Goal: Task Accomplishment & Management: Use online tool/utility

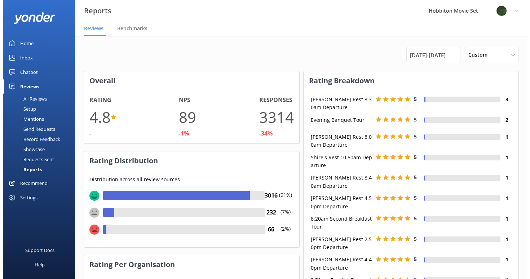
scroll to position [108, 209]
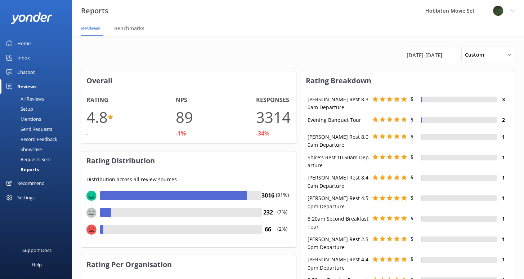
click at [27, 75] on div "Chatbot" at bounding box center [26, 72] width 18 height 14
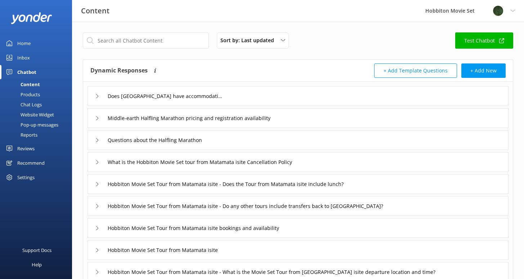
click at [32, 106] on div "Chat Logs" at bounding box center [22, 104] width 37 height 10
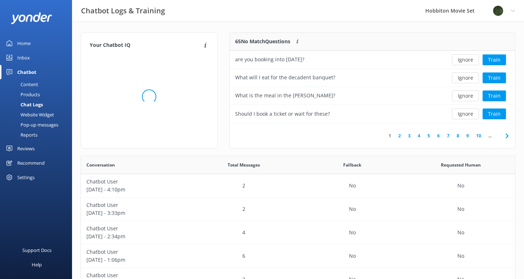
scroll to position [6, 6]
click at [462, 61] on button "Ignore" at bounding box center [465, 59] width 27 height 11
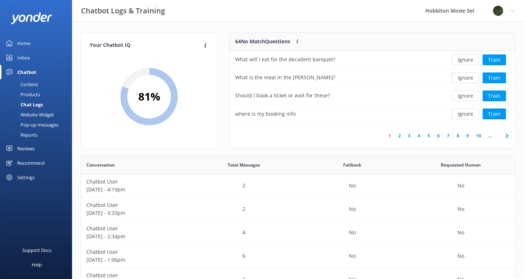
click at [462, 61] on button "Ignore" at bounding box center [465, 59] width 27 height 11
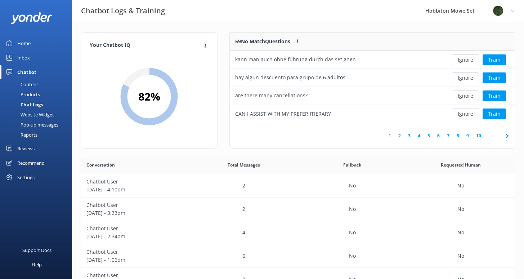
click at [462, 61] on button "Ignore" at bounding box center [465, 59] width 27 height 11
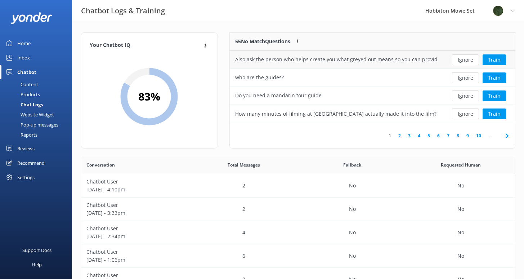
click at [377, 63] on div "Also ask the person who helps create you what greyed out means so you can provi…" at bounding box center [336, 59] width 203 height 8
click at [490, 63] on button "Train" at bounding box center [494, 59] width 23 height 11
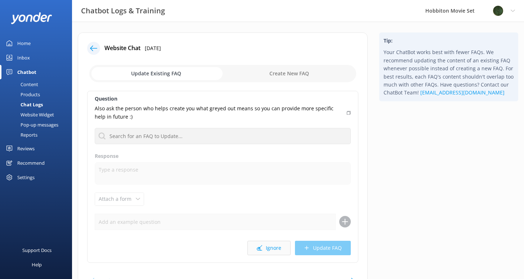
click at [275, 249] on button "Ignore" at bounding box center [269, 248] width 43 height 14
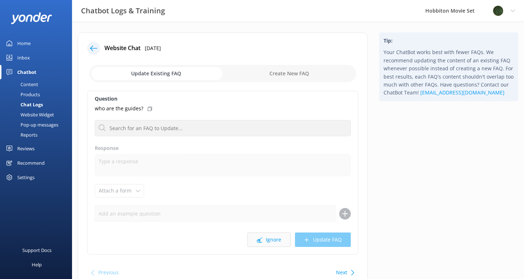
click at [272, 239] on button "Ignore" at bounding box center [269, 239] width 43 height 14
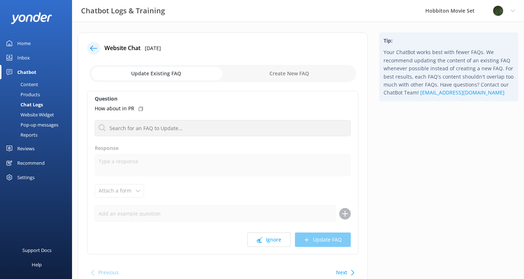
click at [272, 239] on button "Ignore" at bounding box center [269, 239] width 43 height 14
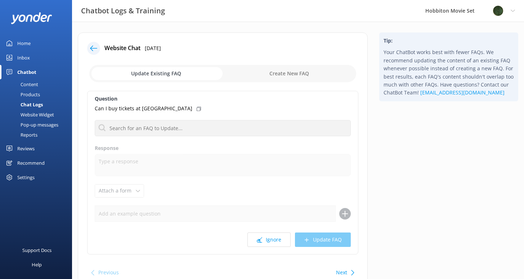
click at [272, 239] on button "Ignore" at bounding box center [269, 239] width 43 height 14
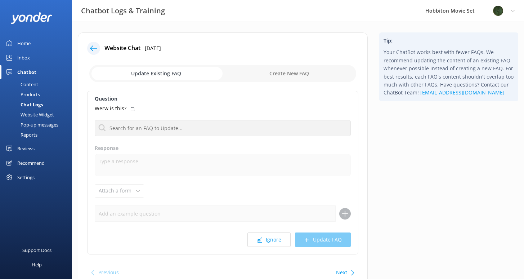
click at [272, 239] on button "Ignore" at bounding box center [269, 239] width 43 height 14
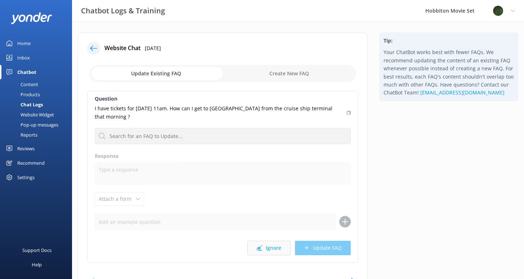
click at [271, 242] on button "Ignore" at bounding box center [269, 248] width 43 height 14
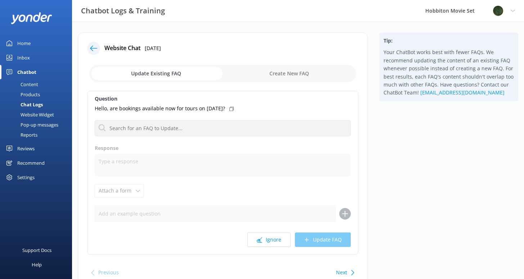
click at [271, 242] on button "Ignore" at bounding box center [269, 239] width 43 height 14
click at [266, 239] on button "Ignore" at bounding box center [269, 239] width 43 height 14
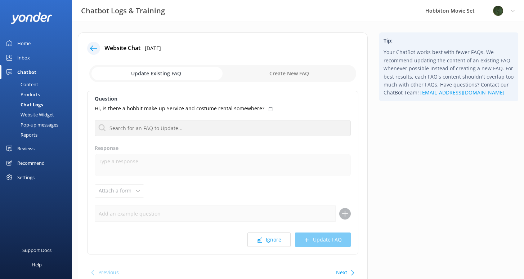
click at [266, 239] on button "Ignore" at bounding box center [269, 239] width 43 height 14
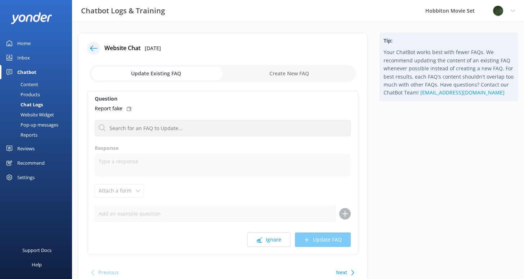
click at [266, 239] on button "Ignore" at bounding box center [269, 239] width 43 height 14
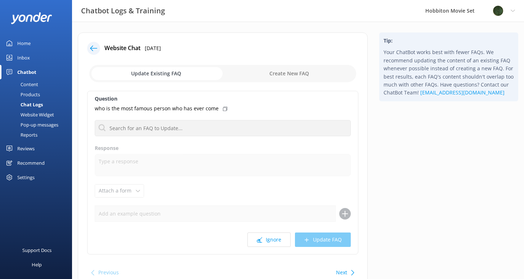
click at [266, 239] on button "Ignore" at bounding box center [269, 239] width 43 height 14
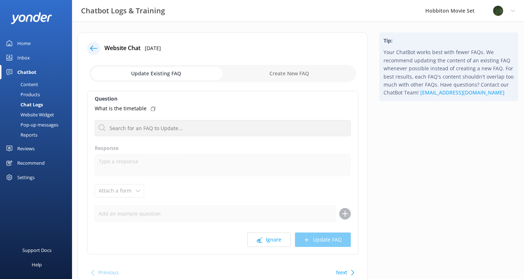
click at [266, 239] on button "Ignore" at bounding box center [269, 239] width 43 height 14
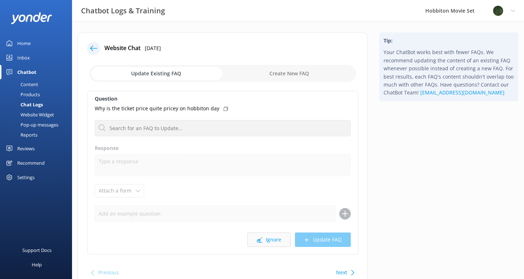
click at [270, 242] on button "Ignore" at bounding box center [269, 239] width 43 height 14
click at [270, 241] on button "Ignore" at bounding box center [269, 239] width 43 height 14
click at [272, 237] on button "Ignore" at bounding box center [269, 239] width 43 height 14
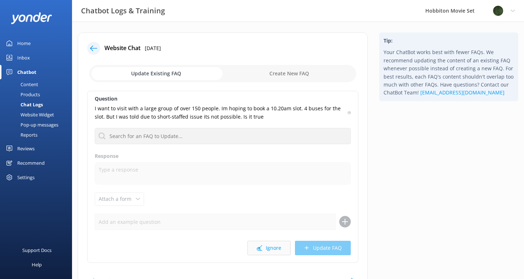
click at [270, 249] on button "Ignore" at bounding box center [269, 248] width 43 height 14
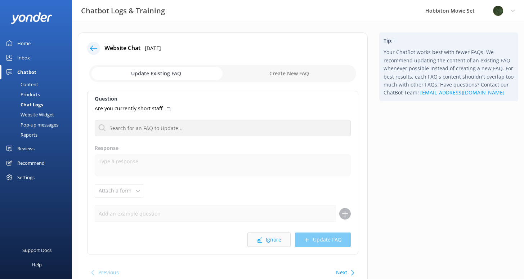
click at [271, 238] on button "Ignore" at bounding box center [269, 239] width 43 height 14
click at [271, 239] on button "Ignore" at bounding box center [269, 239] width 43 height 14
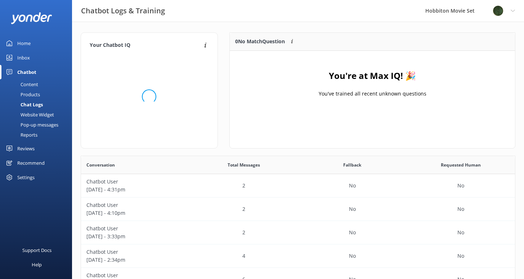
scroll to position [247, 429]
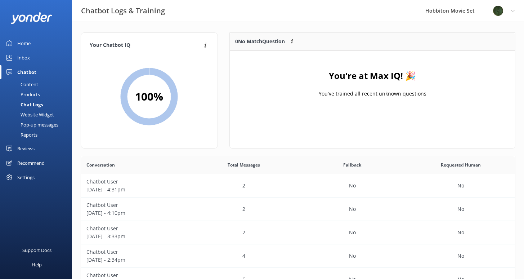
click at [26, 44] on div "Home" at bounding box center [23, 43] width 13 height 14
